Goal: Information Seeking & Learning: Find specific fact

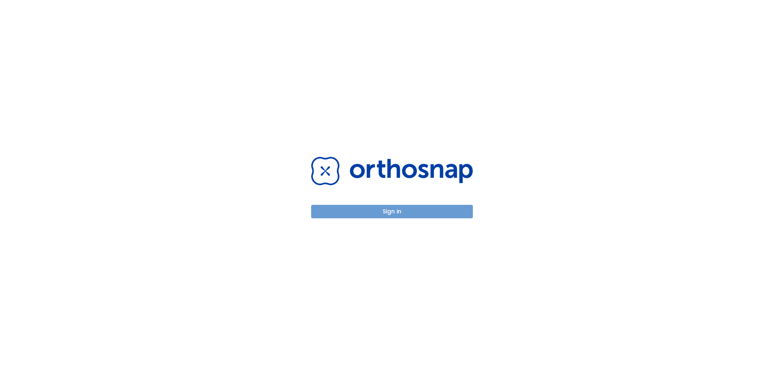
click at [394, 208] on button "Sign in" at bounding box center [392, 211] width 162 height 13
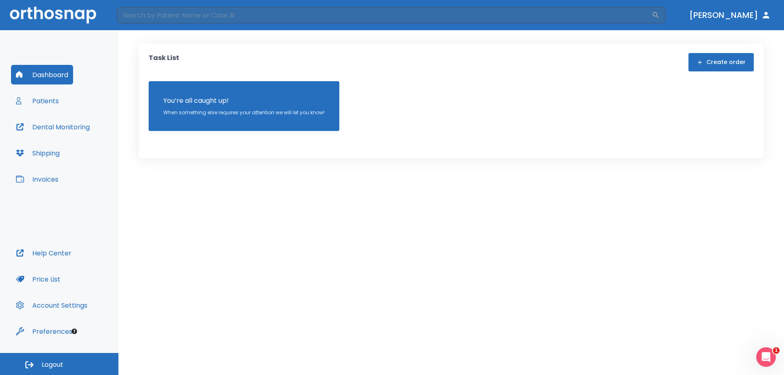
click at [38, 174] on button "Invoices" at bounding box center [37, 180] width 52 height 20
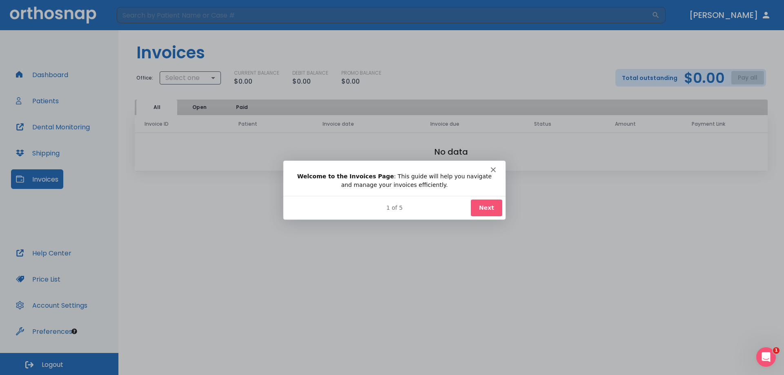
click at [482, 212] on button "Next" at bounding box center [486, 207] width 31 height 17
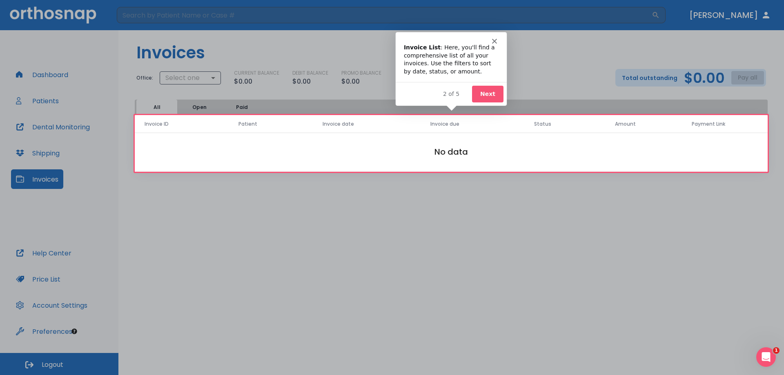
click at [487, 101] on button "Next" at bounding box center [487, 93] width 31 height 17
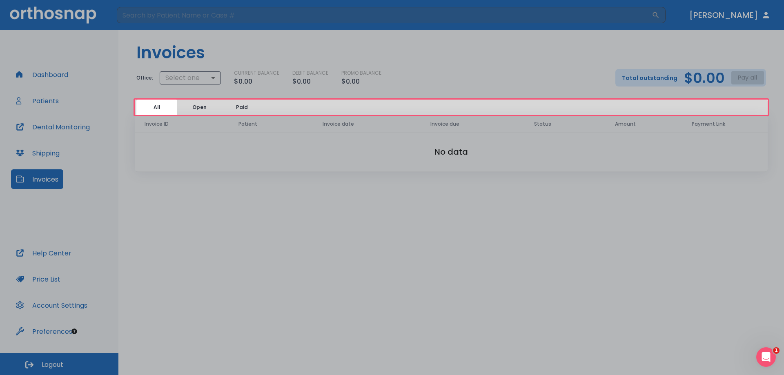
click at [490, 96] on div "Product tour overlay" at bounding box center [392, 187] width 784 height 375
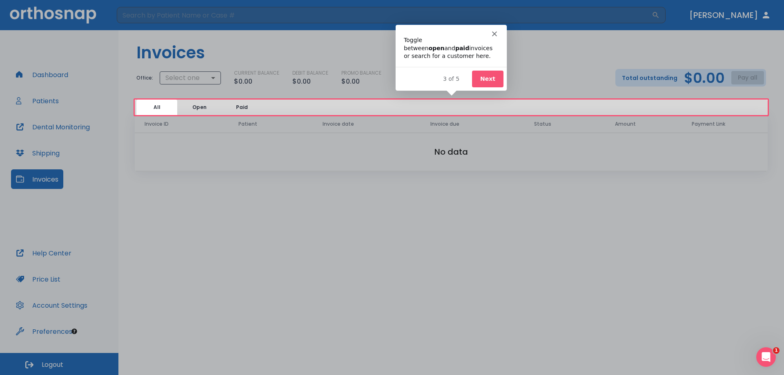
click at [486, 88] on div "3 of 5 Next" at bounding box center [451, 78] width 111 height 24
click at [487, 85] on button "Next" at bounding box center [487, 78] width 31 height 17
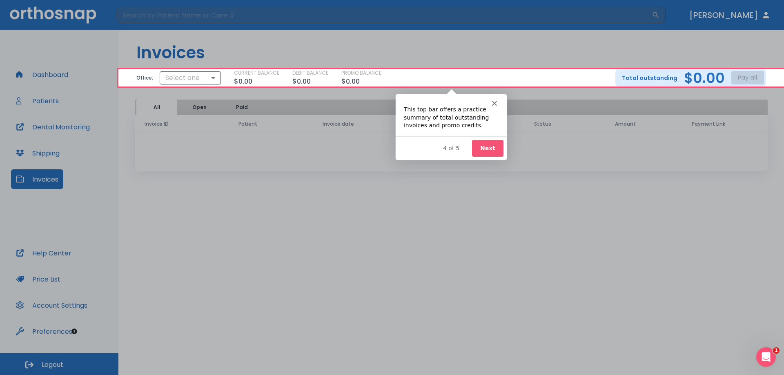
click at [490, 150] on button "Next" at bounding box center [487, 148] width 31 height 17
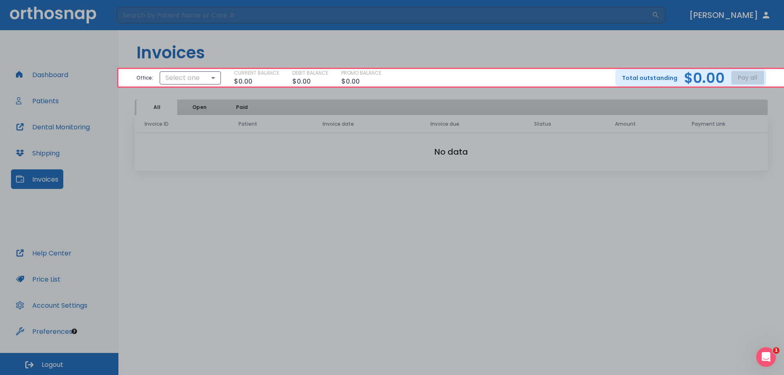
click at [490, 150] on button "Next" at bounding box center [487, 148] width 31 height 17
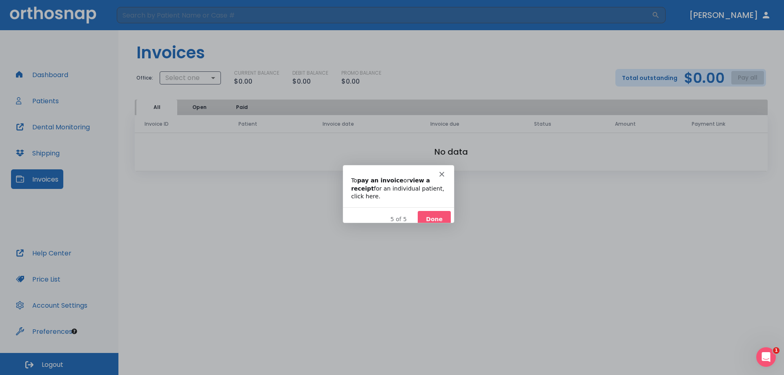
click at [439, 226] on div "Product tour overlay" at bounding box center [392, 187] width 784 height 375
click at [436, 210] on button "Done" at bounding box center [434, 218] width 33 height 17
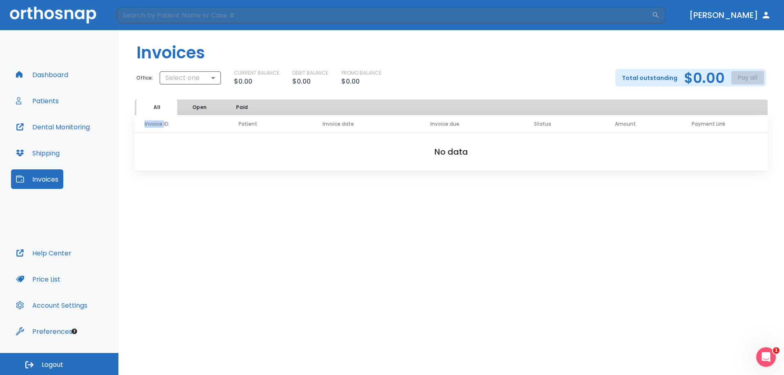
click at [436, 211] on div "Invoices Office: Select one ​ CURRENT BALANCE $0.00 DEBIT BALANCE $0.00 PROMO B…" at bounding box center [451, 202] width 666 height 345
click at [181, 74] on body "​ Dr. Arwas Dashboard Patients Dental Monitoring Shipping Invoices Help Center …" at bounding box center [392, 187] width 784 height 375
click at [204, 121] on ul "Select one Hallandale Dental" at bounding box center [189, 104] width 70 height 36
click at [205, 113] on li "Hallandale Dental" at bounding box center [189, 111] width 70 height 15
type input "3206"
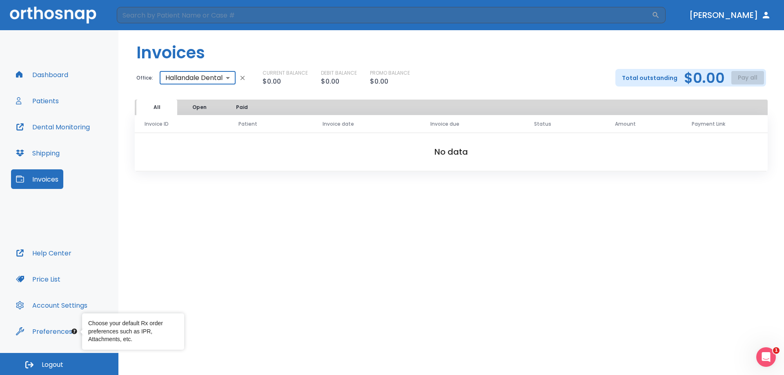
click at [41, 280] on button "Price List" at bounding box center [38, 280] width 54 height 20
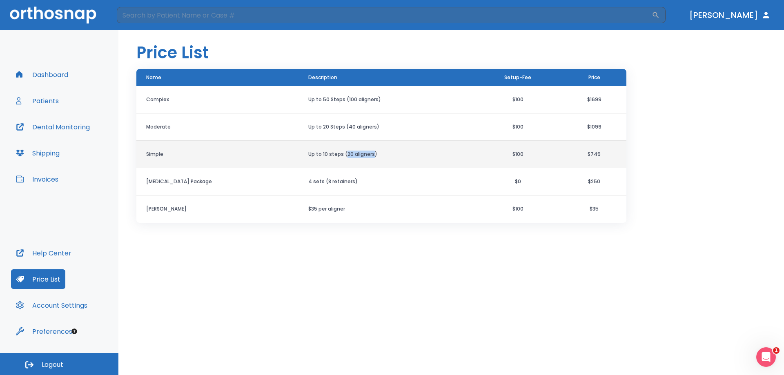
drag, startPoint x: 317, startPoint y: 152, endPoint x: 344, endPoint y: 154, distance: 26.2
click at [344, 153] on td "Up to 10 steps (20 aligners)" at bounding box center [386, 154] width 175 height 27
click at [346, 161] on td "Up to 10 steps (20 aligners)" at bounding box center [386, 154] width 175 height 27
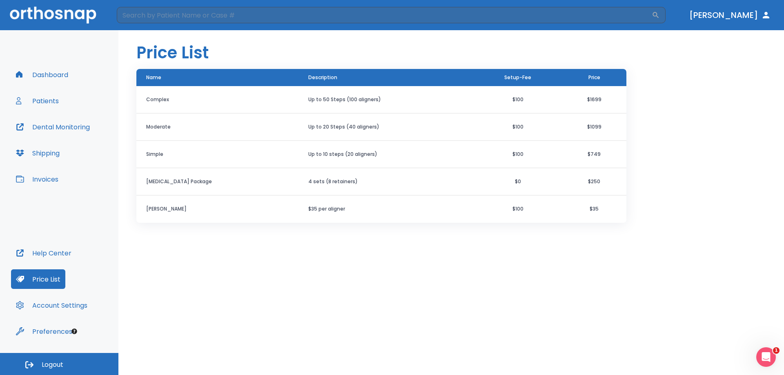
click at [270, 300] on div "Price List Name Description Setup-Fee Price Complex Up to 50 Steps (100 aligner…" at bounding box center [451, 202] width 666 height 345
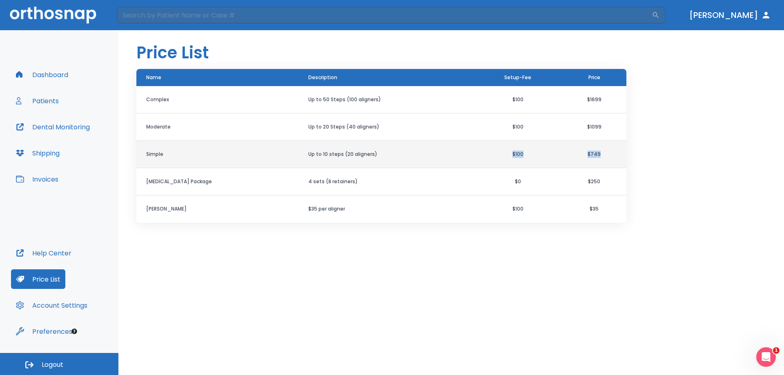
drag, startPoint x: 595, startPoint y: 156, endPoint x: 467, endPoint y: 149, distance: 128.1
click at [467, 149] on tr "Simple Up to 10 steps (20 aligners) $100 $749" at bounding box center [381, 154] width 490 height 27
click at [326, 156] on td "Up to 10 steps (20 aligners)" at bounding box center [386, 154] width 175 height 27
click at [168, 147] on th "Simple" at bounding box center [217, 154] width 162 height 27
click at [155, 152] on th "Simple" at bounding box center [217, 154] width 162 height 27
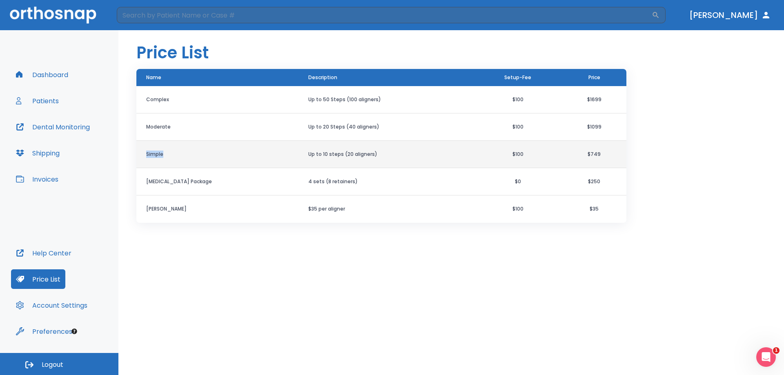
click at [210, 158] on th "Simple" at bounding box center [217, 154] width 162 height 27
click at [379, 161] on td "Up to 10 steps (20 aligners)" at bounding box center [386, 154] width 175 height 27
drag, startPoint x: 376, startPoint y: 161, endPoint x: 333, endPoint y: 159, distance: 43.4
click at [355, 161] on td "Up to 10 steps (20 aligners)" at bounding box center [386, 154] width 175 height 27
click at [308, 155] on td "Up to 10 steps (20 aligners)" at bounding box center [386, 154] width 175 height 27
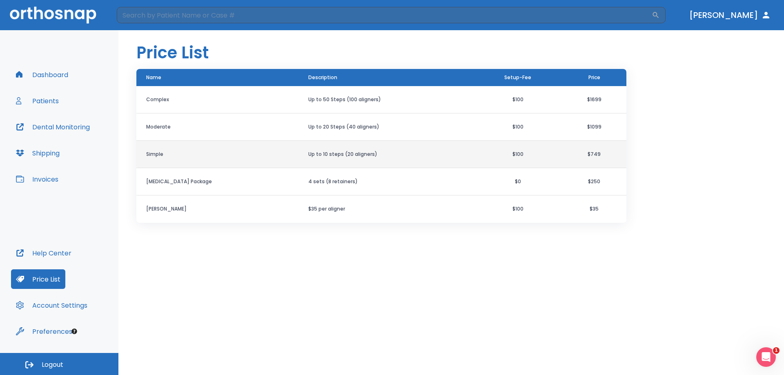
drag, startPoint x: 310, startPoint y: 155, endPoint x: 322, endPoint y: 156, distance: 12.7
click at [322, 156] on td "Up to 10 steps (20 aligners)" at bounding box center [386, 154] width 175 height 27
drag, startPoint x: 418, startPoint y: 153, endPoint x: 505, endPoint y: 143, distance: 87.9
click at [439, 156] on td "Up to 10 steps (20 aligners)" at bounding box center [386, 154] width 175 height 27
drag, startPoint x: 526, startPoint y: 138, endPoint x: 454, endPoint y: 146, distance: 73.2
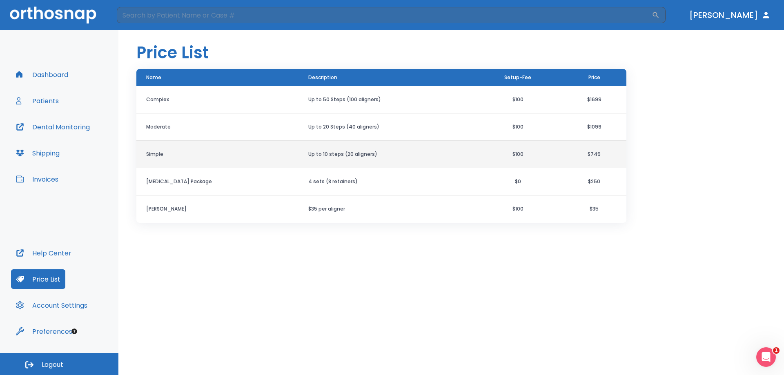
click at [521, 139] on td "$100" at bounding box center [518, 127] width 88 height 27
drag, startPoint x: 436, startPoint y: 147, endPoint x: 421, endPoint y: 148, distance: 14.7
click at [424, 148] on td "Up to 10 steps (20 aligners)" at bounding box center [386, 154] width 175 height 27
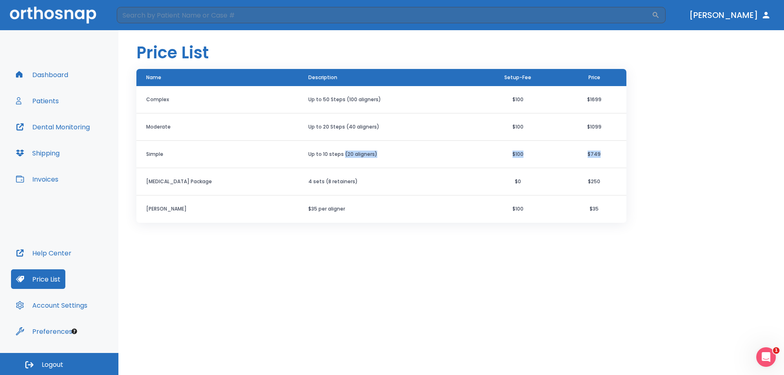
drag, startPoint x: 314, startPoint y: 151, endPoint x: 634, endPoint y: 144, distance: 320.0
click at [633, 146] on div "Price List Name Description Setup-Fee Price Complex Up to 50 Steps (100 aligner…" at bounding box center [451, 202] width 666 height 345
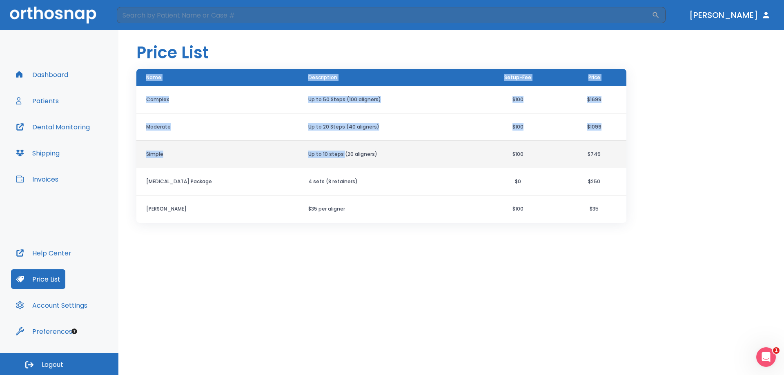
click at [602, 152] on td "$749" at bounding box center [594, 154] width 65 height 27
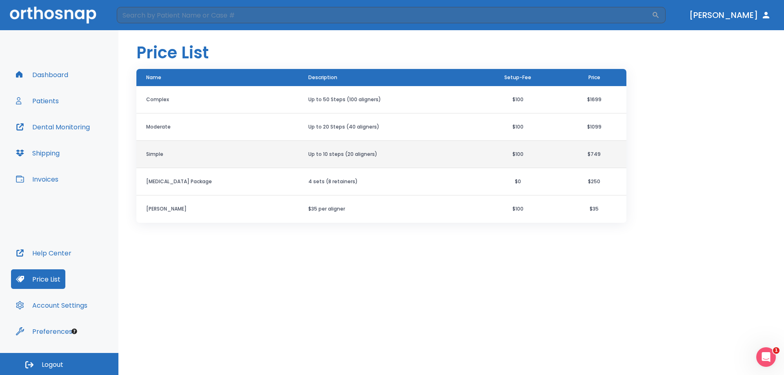
click at [364, 156] on td "Up to 10 steps (20 aligners)" at bounding box center [386, 154] width 175 height 27
click at [313, 147] on td "Up to 10 steps (20 aligners)" at bounding box center [386, 154] width 175 height 27
click at [177, 157] on th "Simple" at bounding box center [217, 154] width 162 height 27
